Goal: Check status: Check status

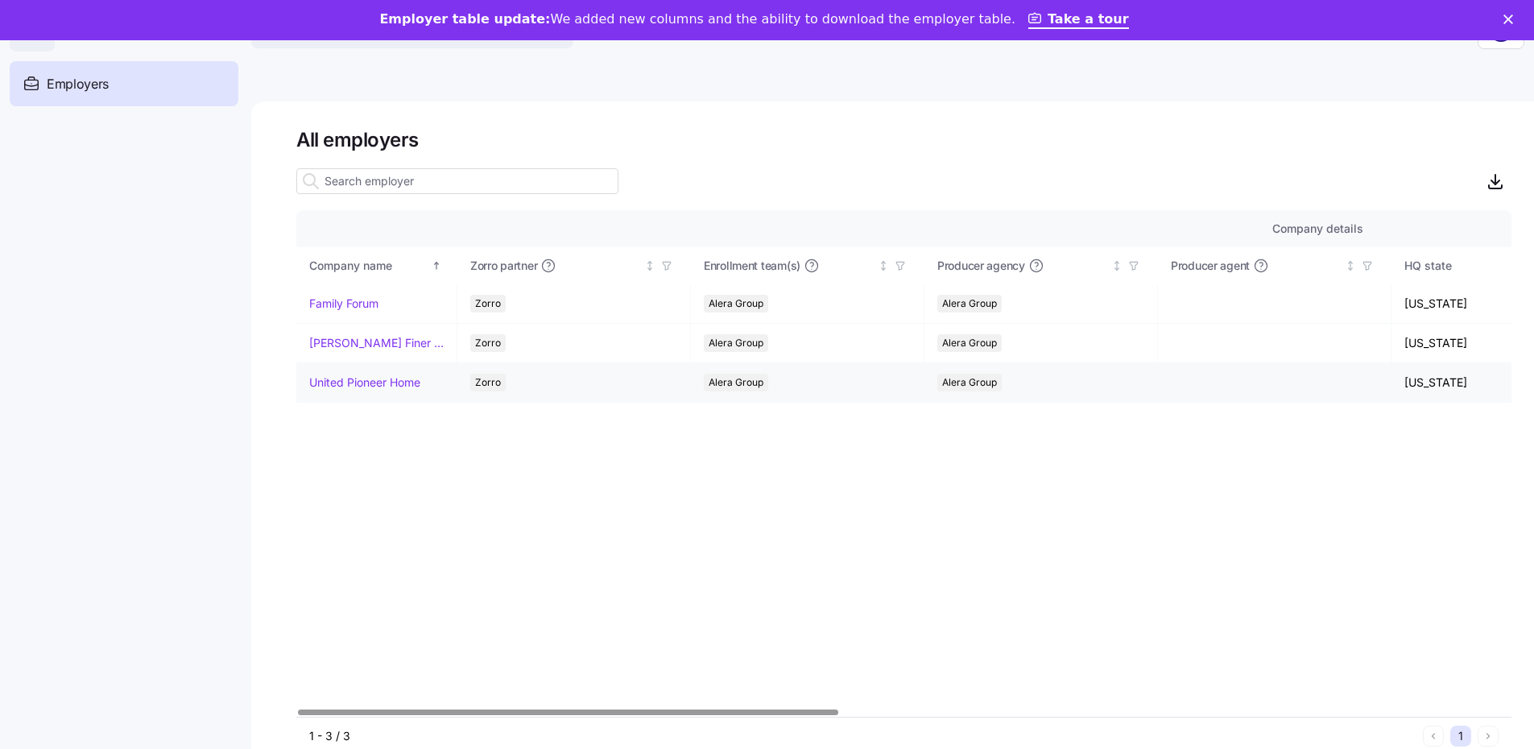
click at [406, 380] on link "United Pioneer Home" at bounding box center [364, 383] width 111 height 16
click at [355, 297] on link "Family Forum" at bounding box center [343, 304] width 69 height 16
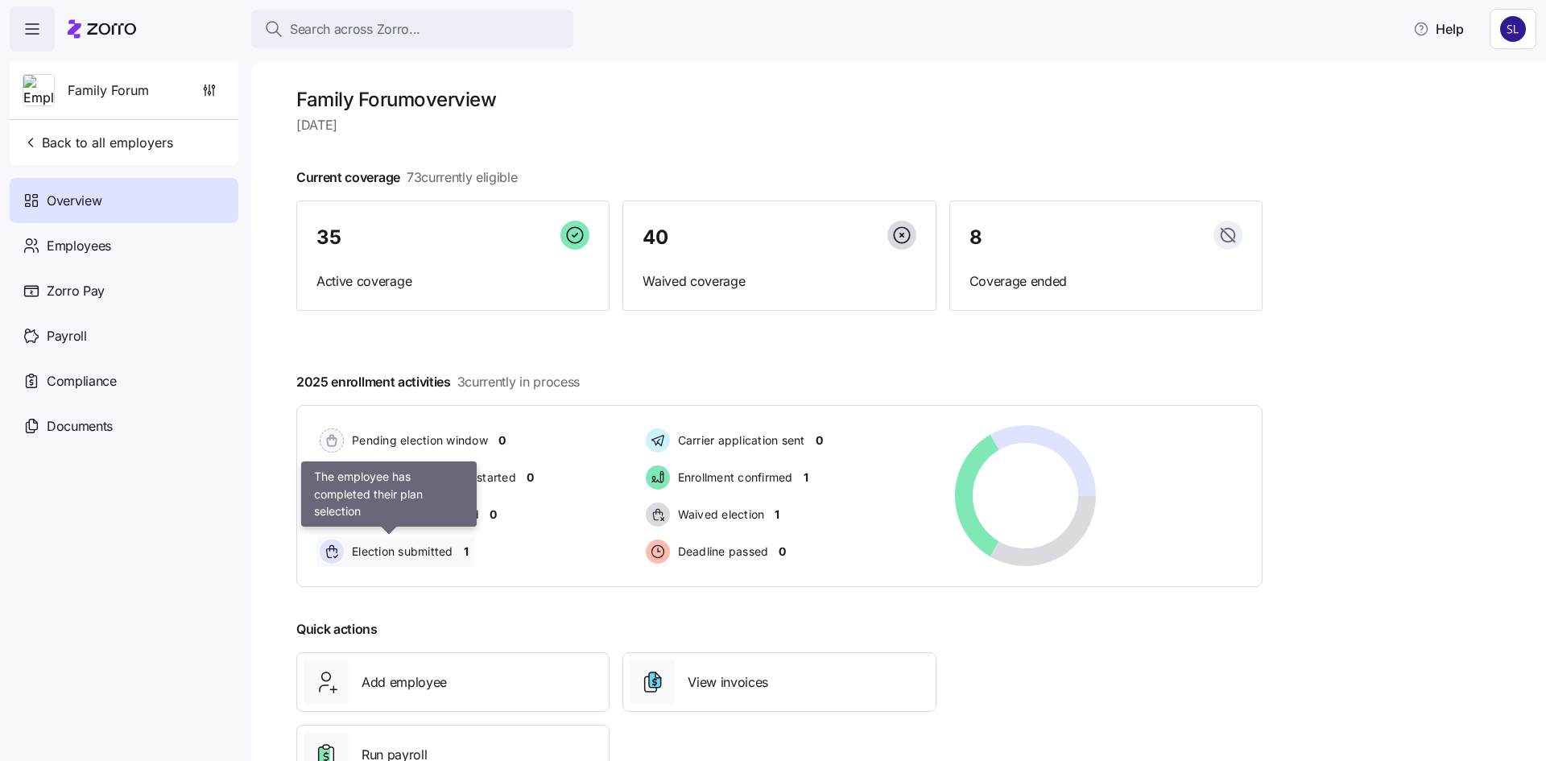
click at [383, 546] on span "Election submitted" at bounding box center [400, 552] width 106 height 16
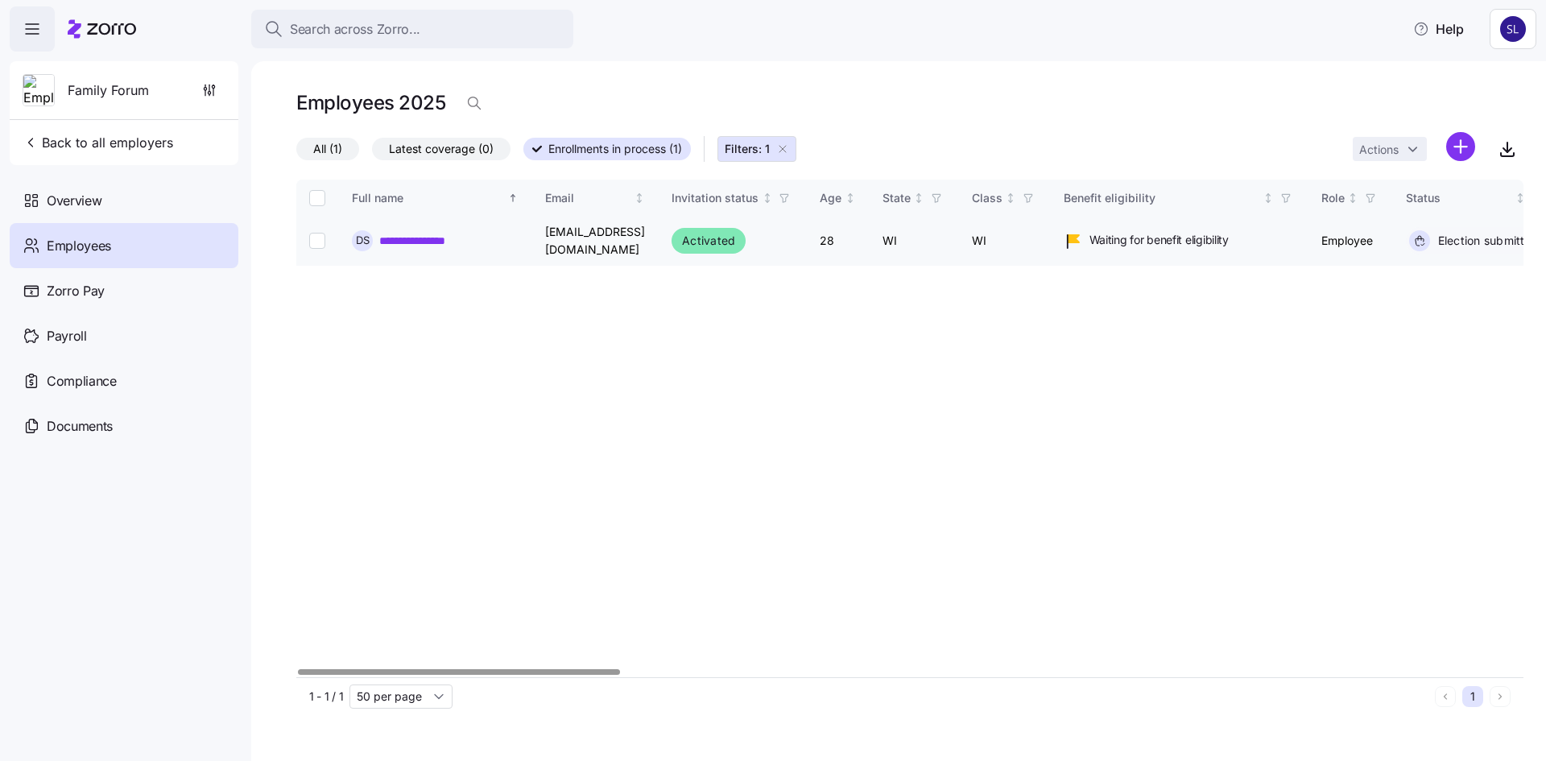
click at [426, 242] on link "**********" at bounding box center [423, 241] width 89 height 16
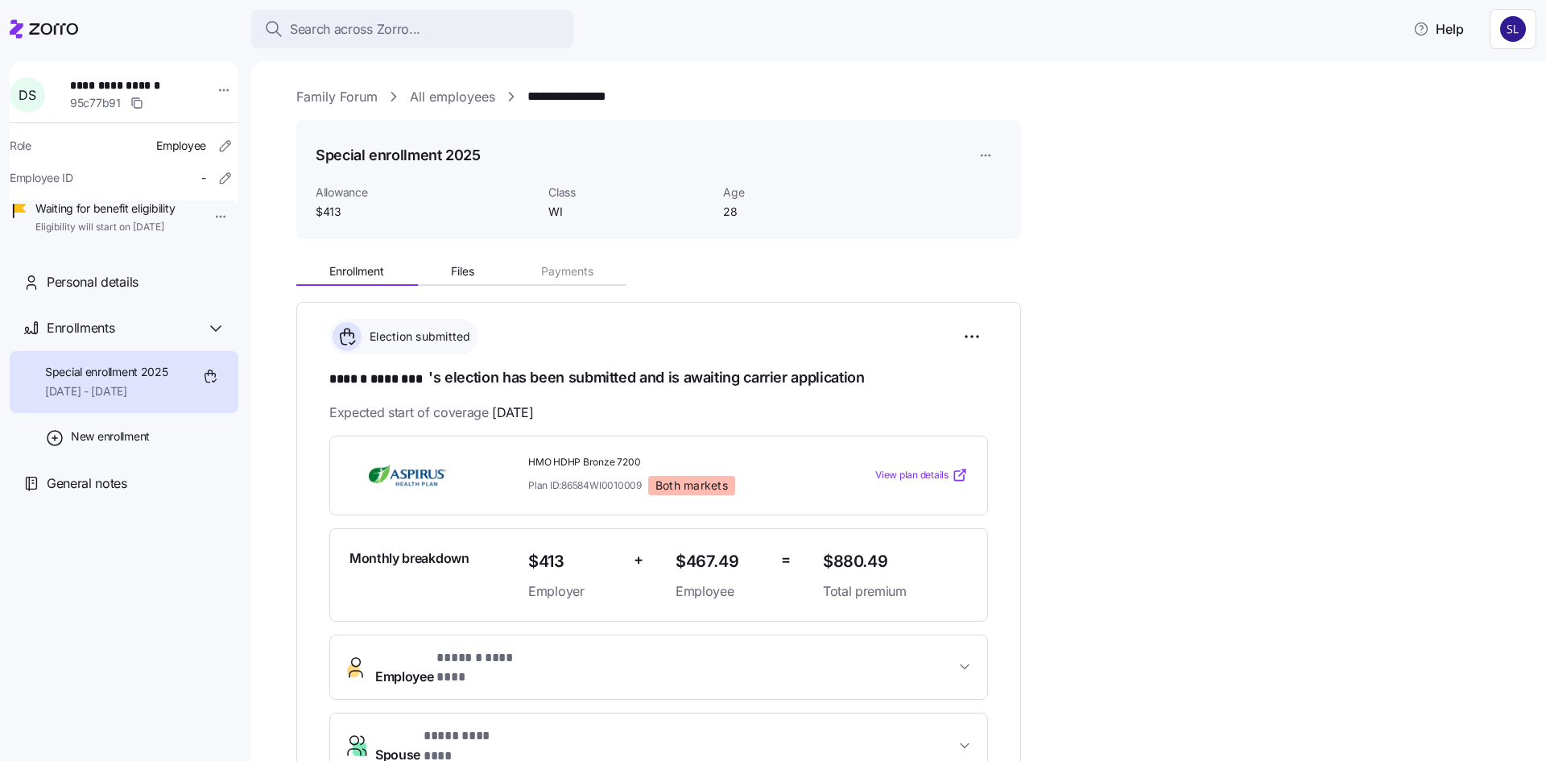
click at [915, 471] on span "View plan details" at bounding box center [912, 475] width 73 height 15
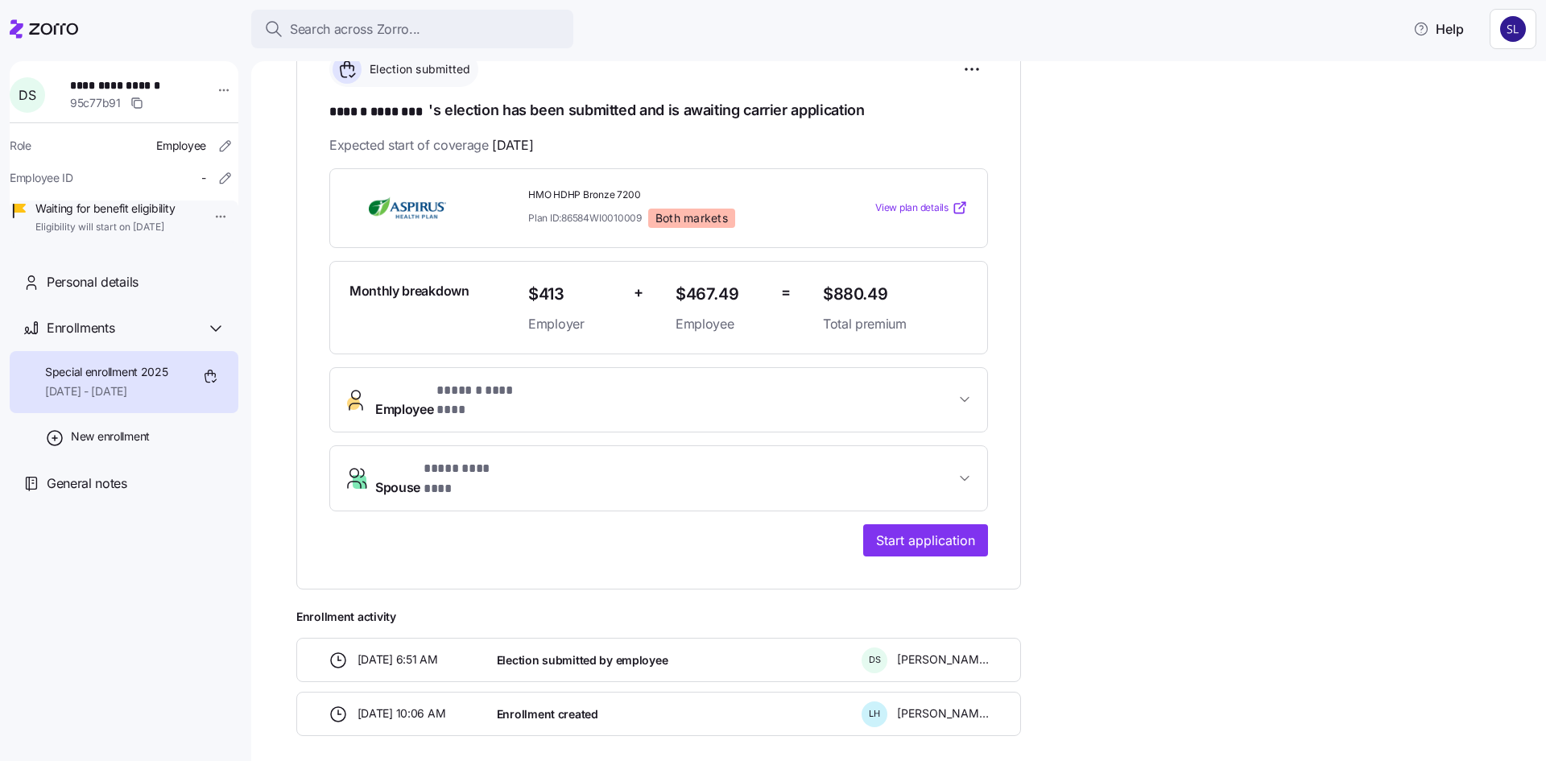
scroll to position [312, 0]
